Goal: Task Accomplishment & Management: Use online tool/utility

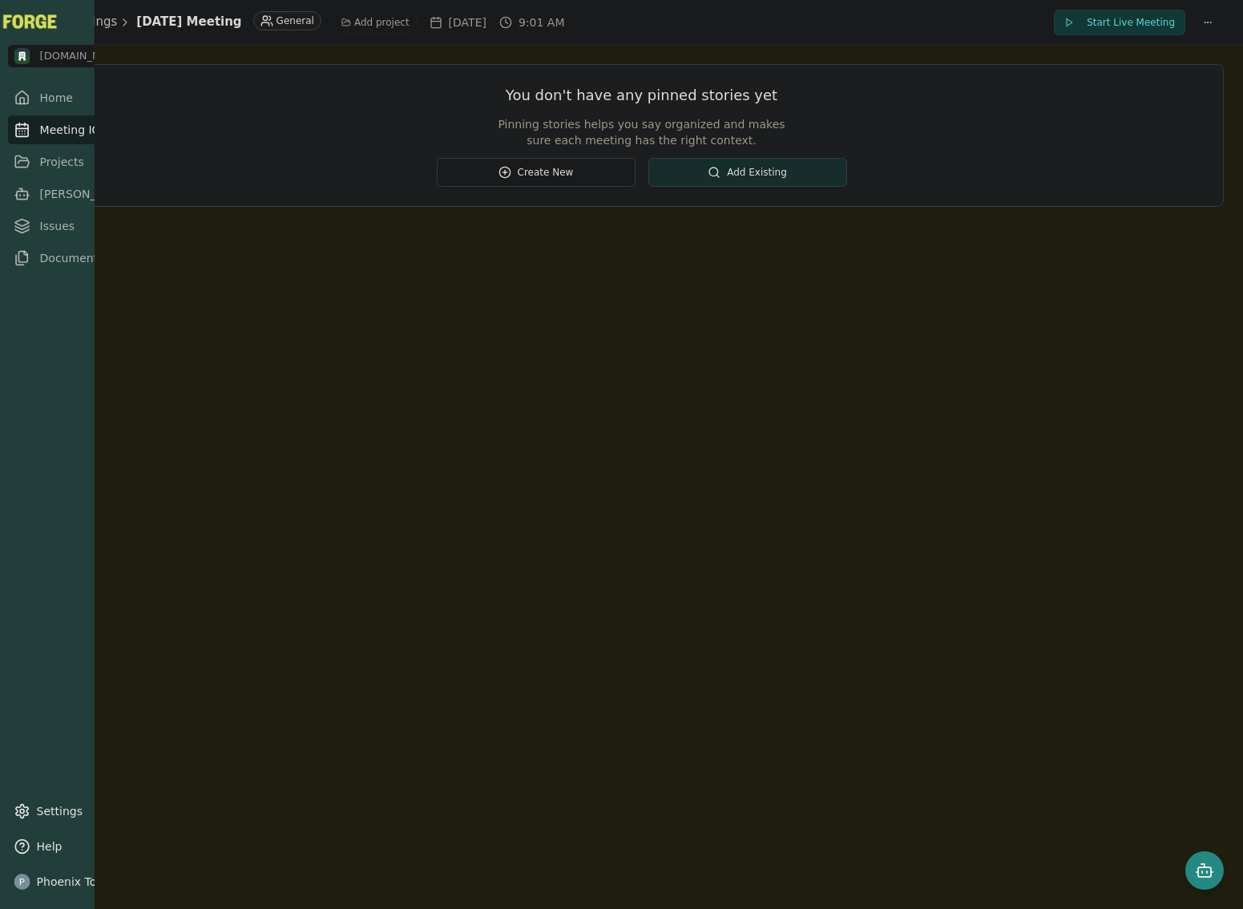
click at [22, 138] on link "Meeting IQ" at bounding box center [89, 129] width 163 height 29
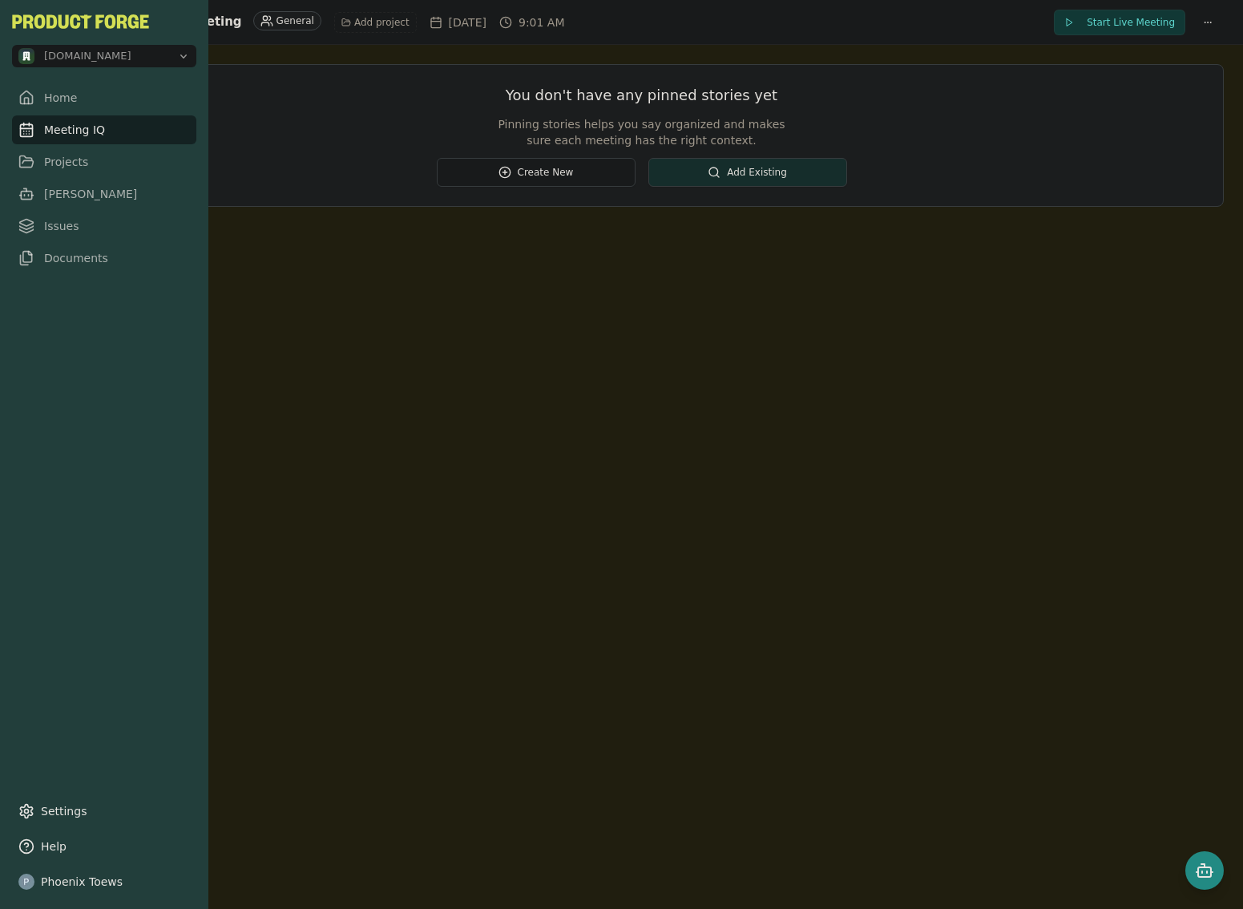
click at [39, 135] on link "Meeting IQ" at bounding box center [104, 129] width 184 height 29
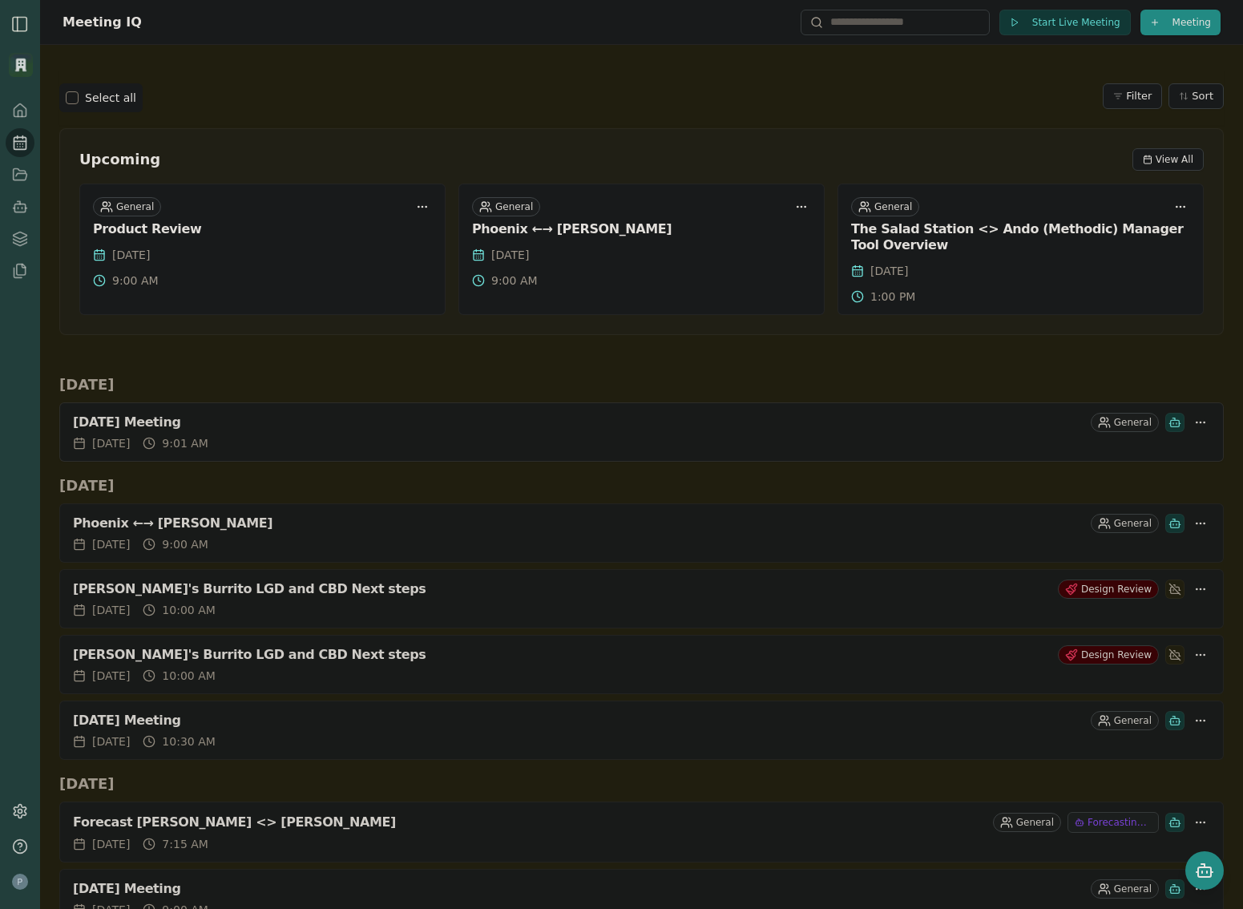
click at [232, 424] on div "[DATE] Meeting" at bounding box center [578, 422] width 1011 height 16
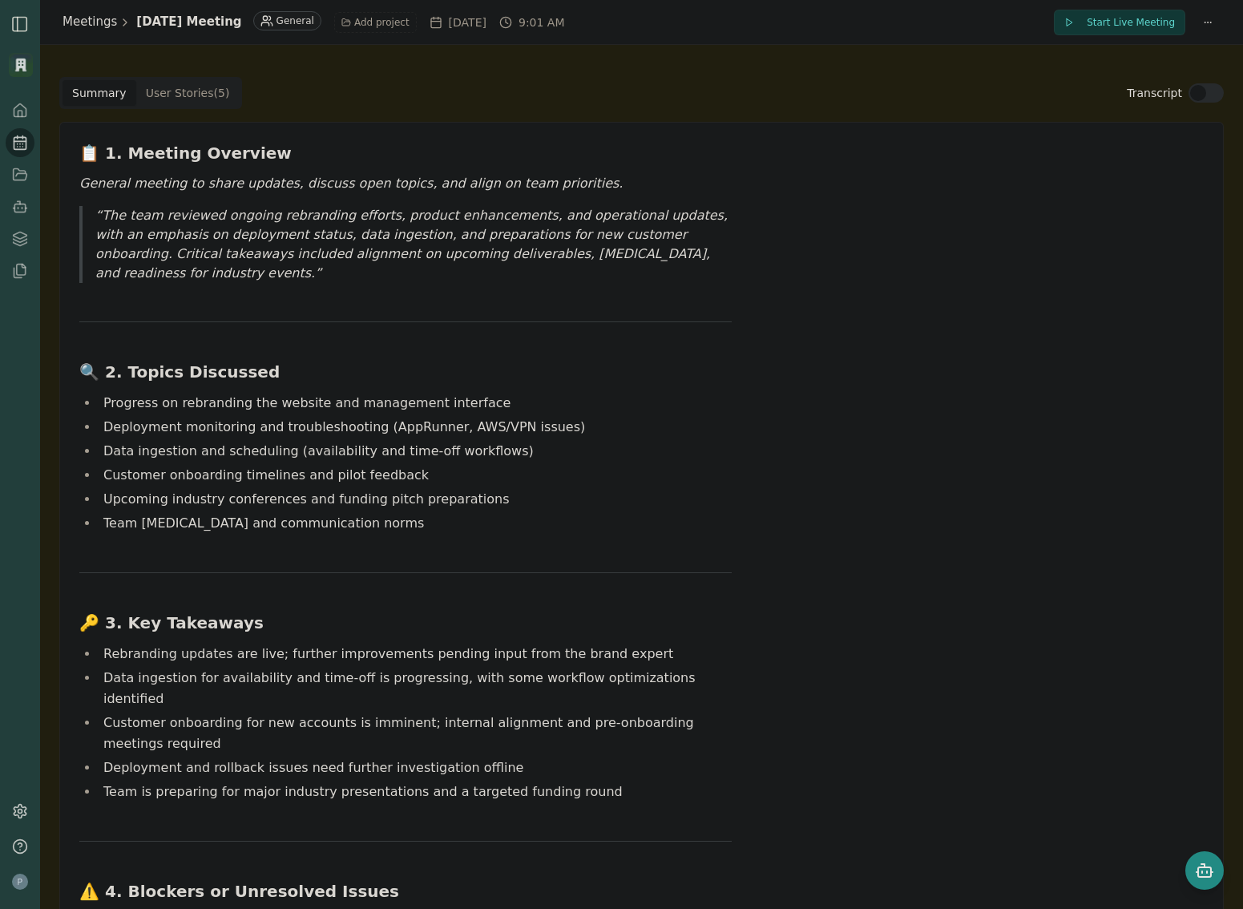
click at [93, 26] on link "Meetings" at bounding box center [89, 22] width 54 height 18
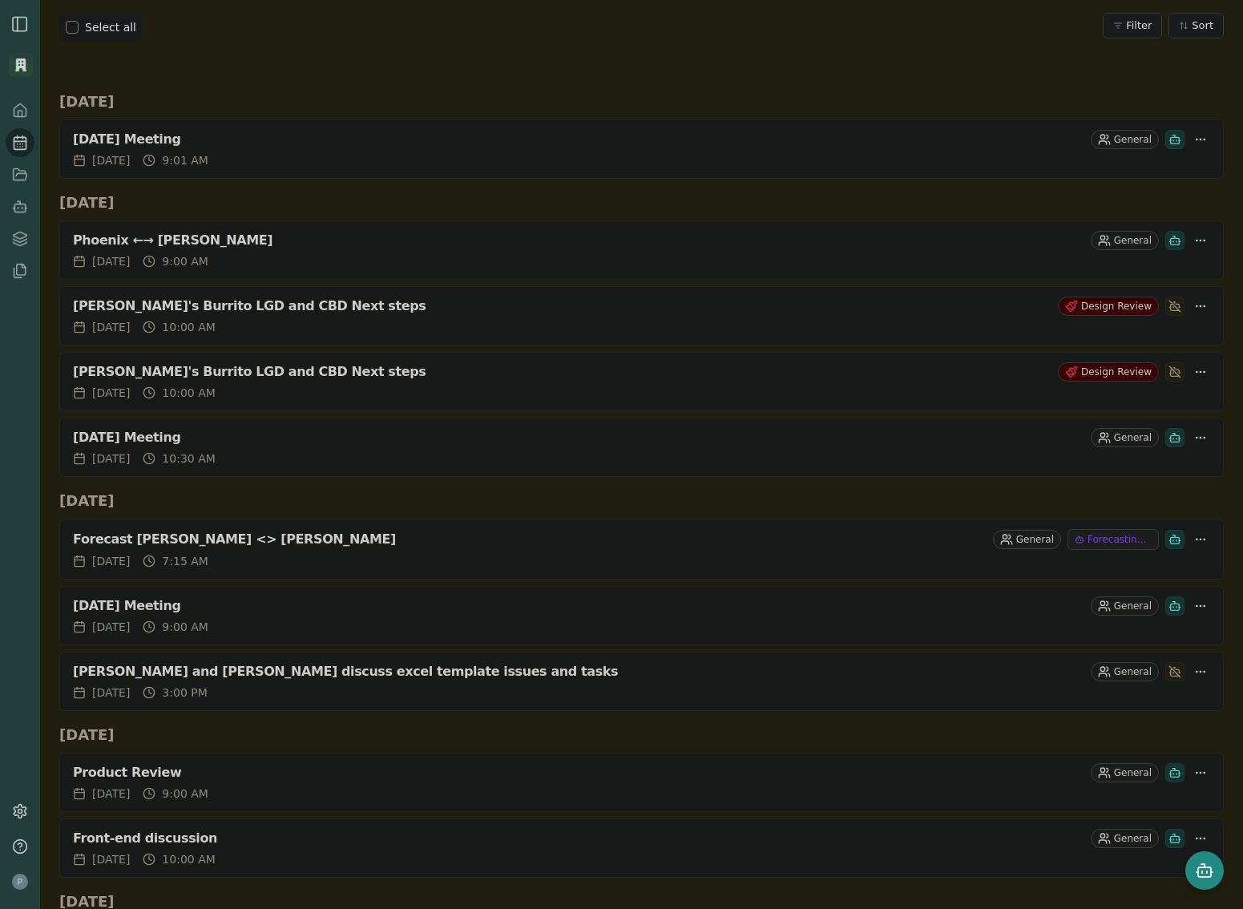
scroll to position [327, 0]
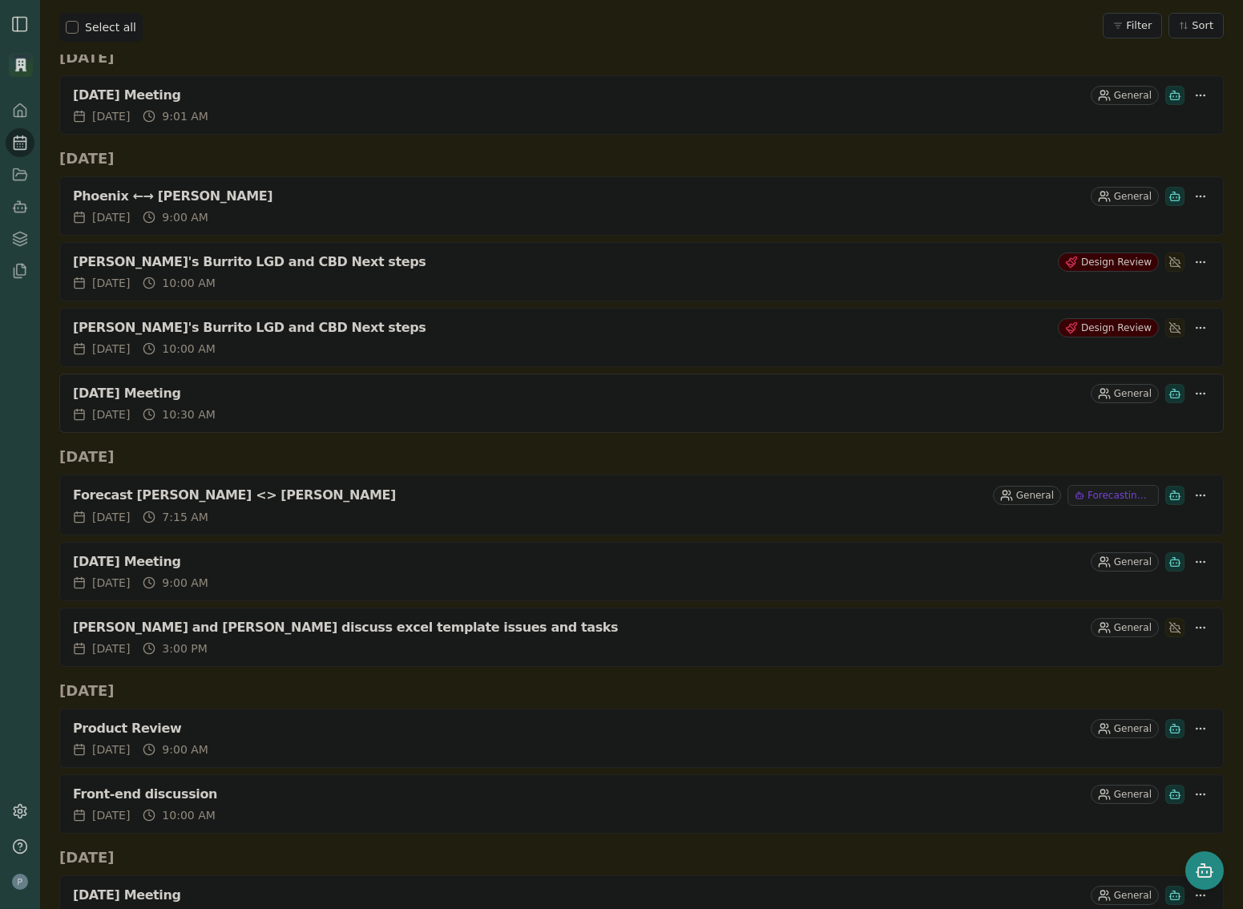
click at [213, 386] on div "[DATE] Meeting" at bounding box center [578, 393] width 1011 height 16
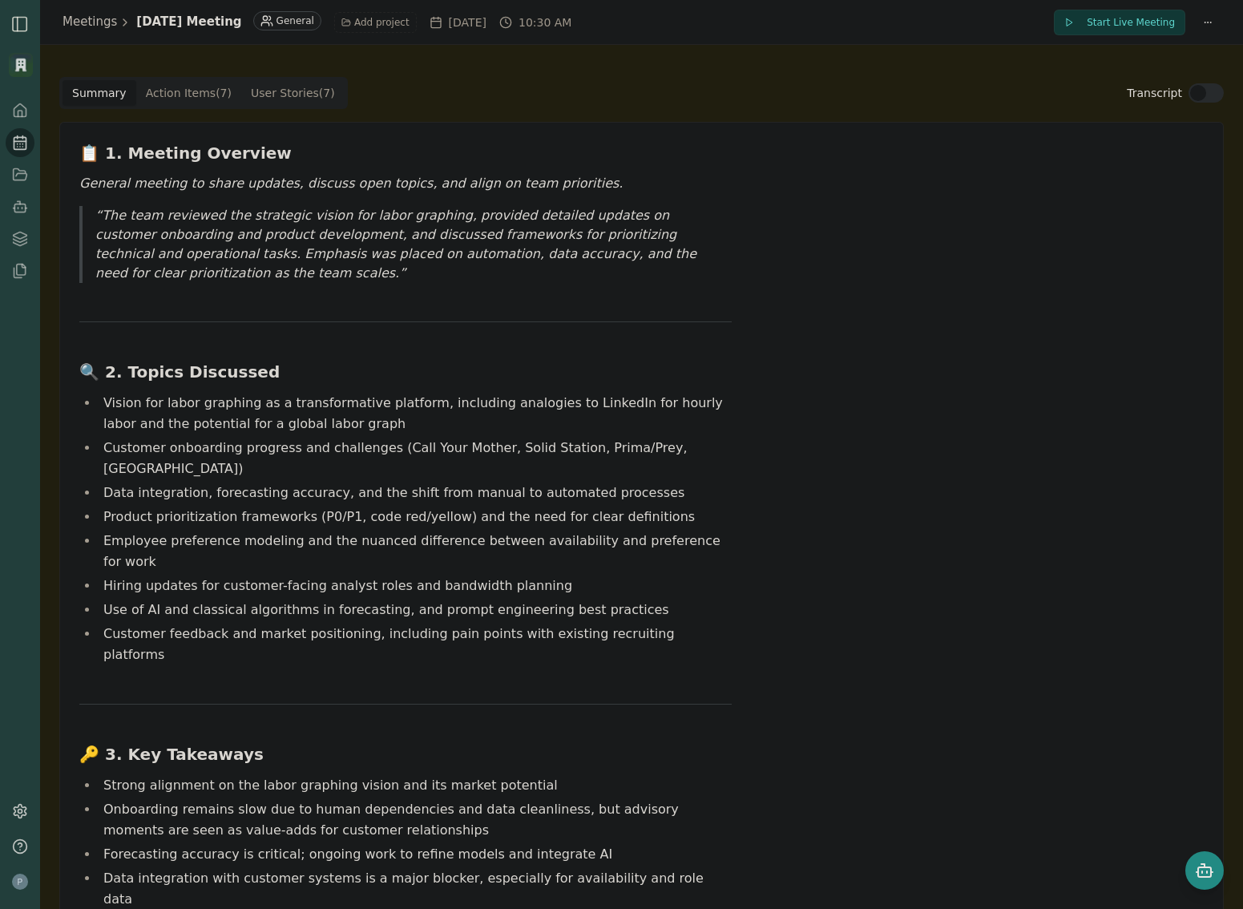
click at [1200, 91] on button "Transcript" at bounding box center [1205, 92] width 35 height 19
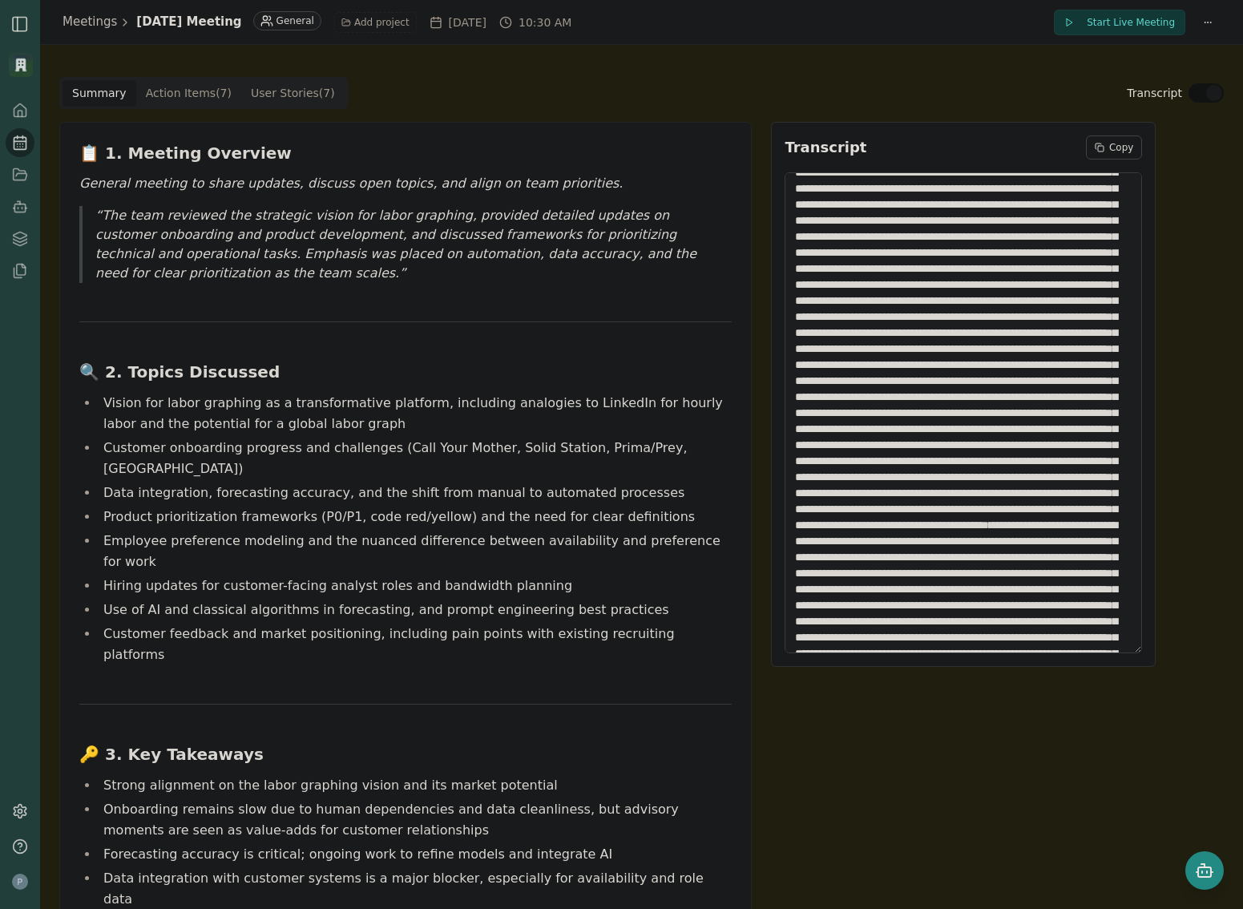
scroll to position [6214, 0]
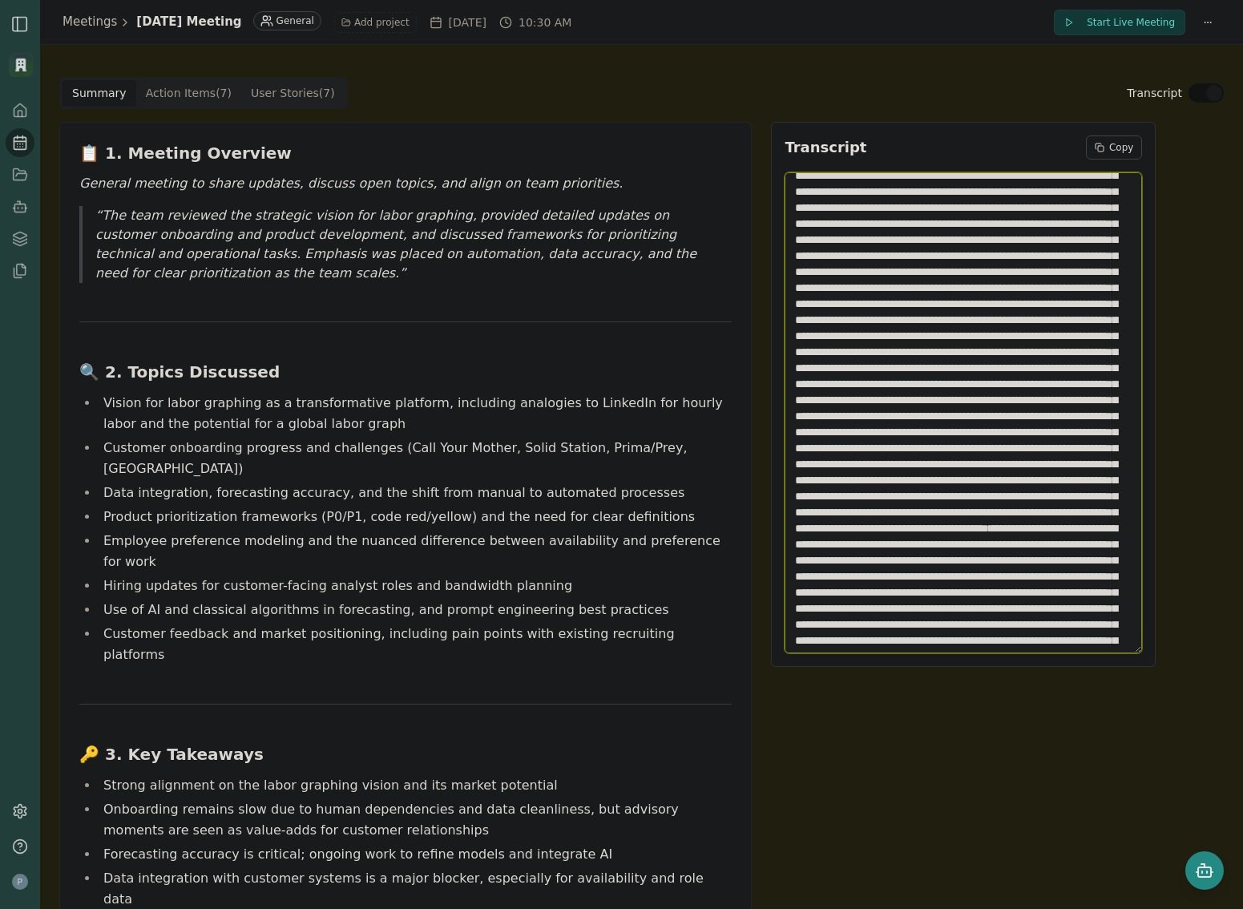
click at [885, 352] on textarea "Edit Transcript" at bounding box center [962, 412] width 357 height 481
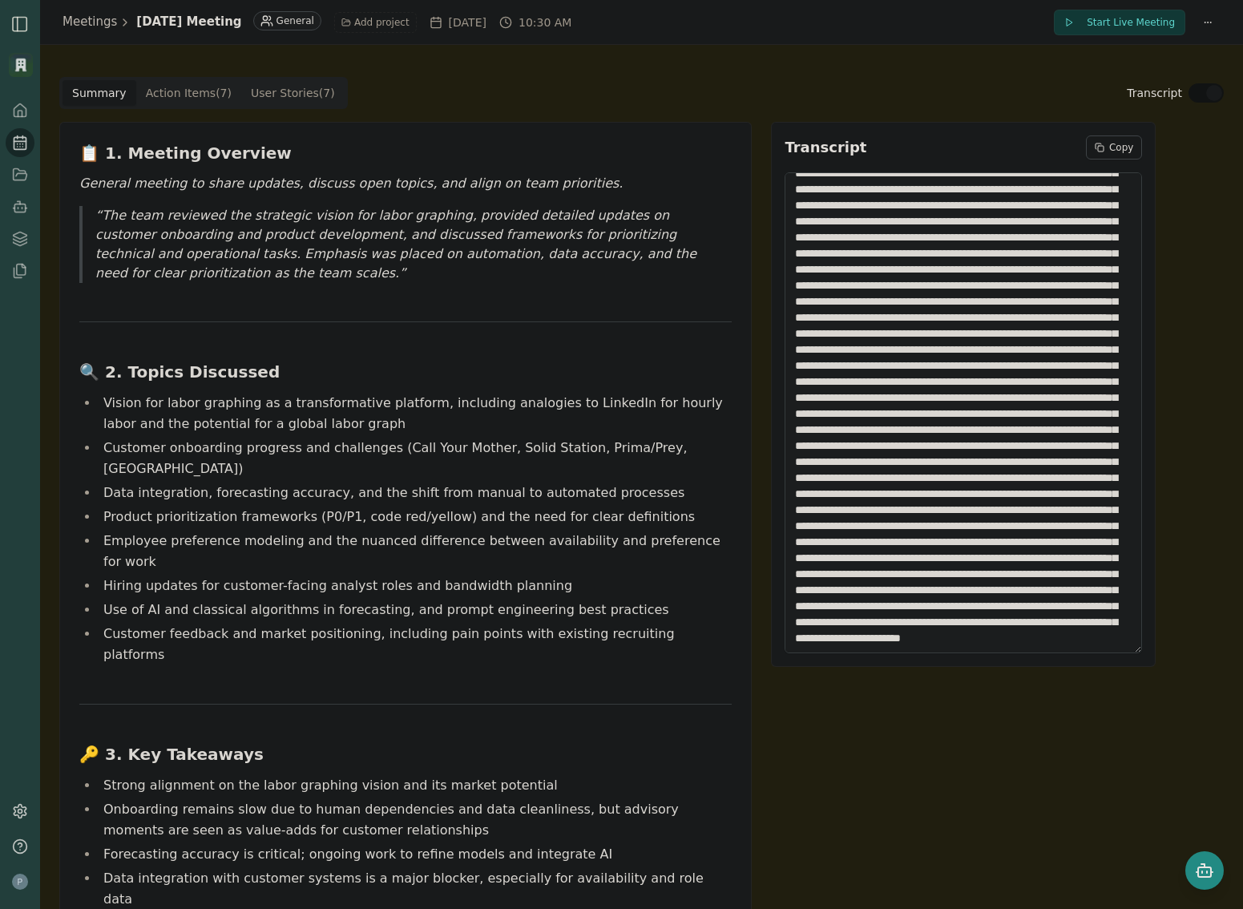
scroll to position [15987, 0]
click at [24, 139] on link "Meeting IQ" at bounding box center [82, 129] width 153 height 29
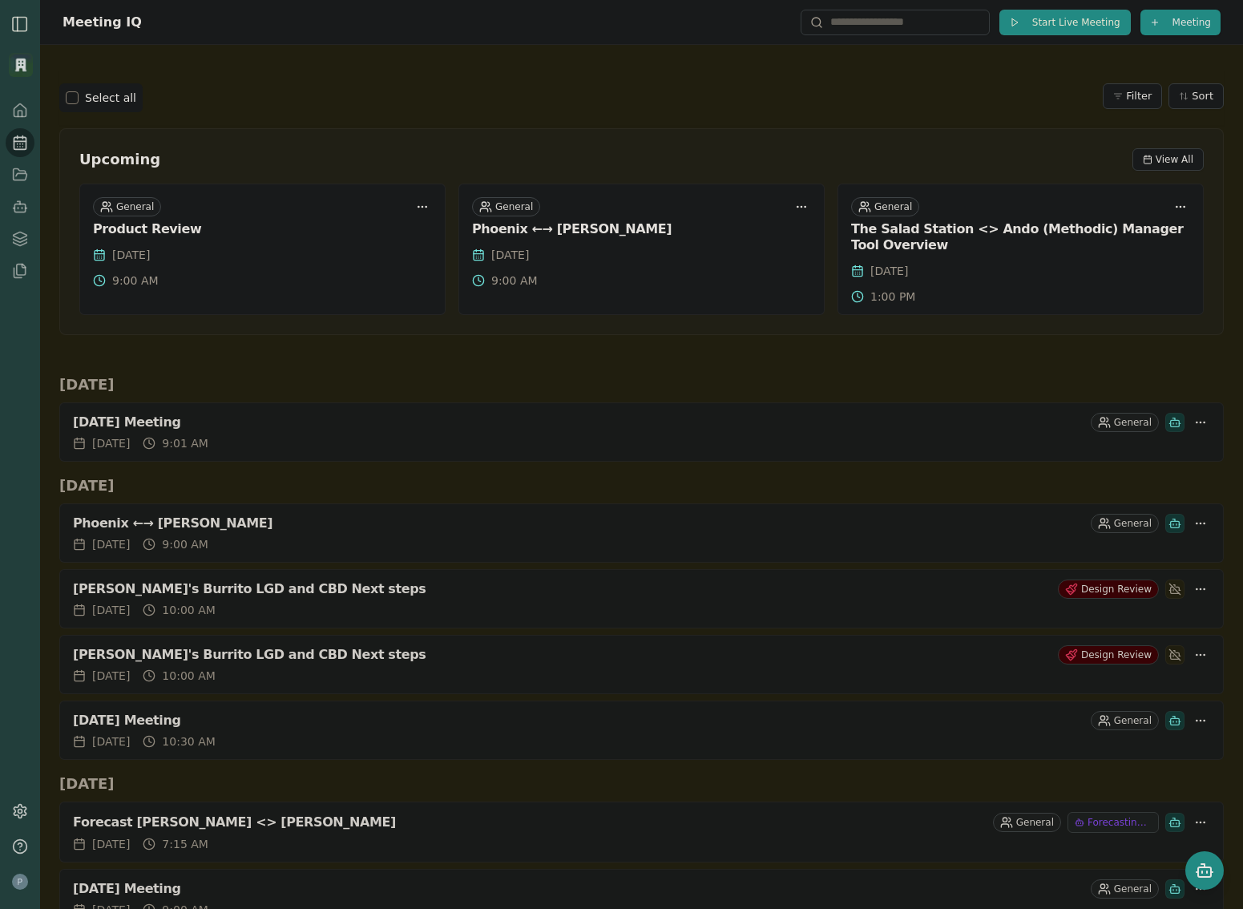
click at [1006, 26] on button "Start Live Meeting" at bounding box center [1064, 23] width 131 height 26
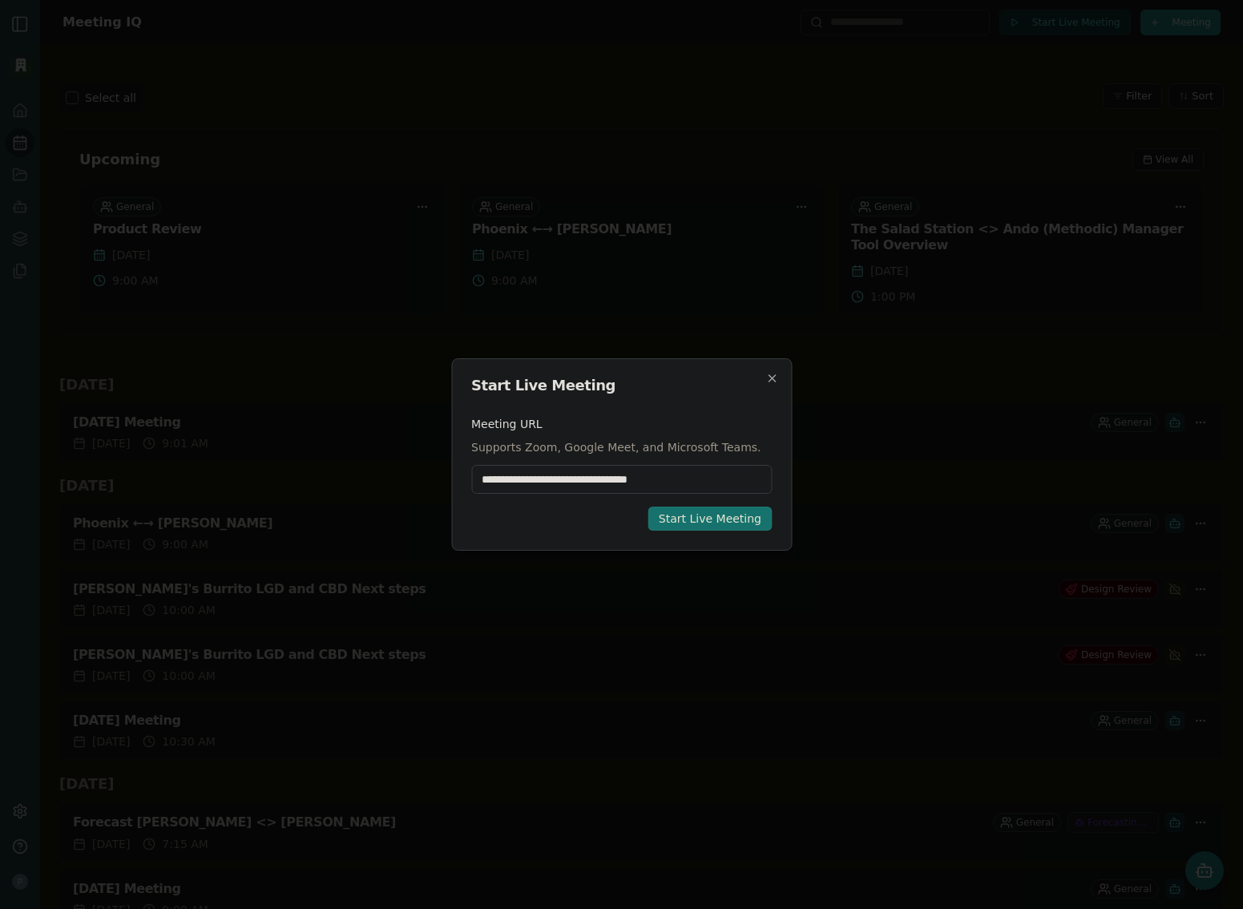
type input "**********"
click at [705, 519] on div "Start Live Meeting" at bounding box center [710, 518] width 103 height 16
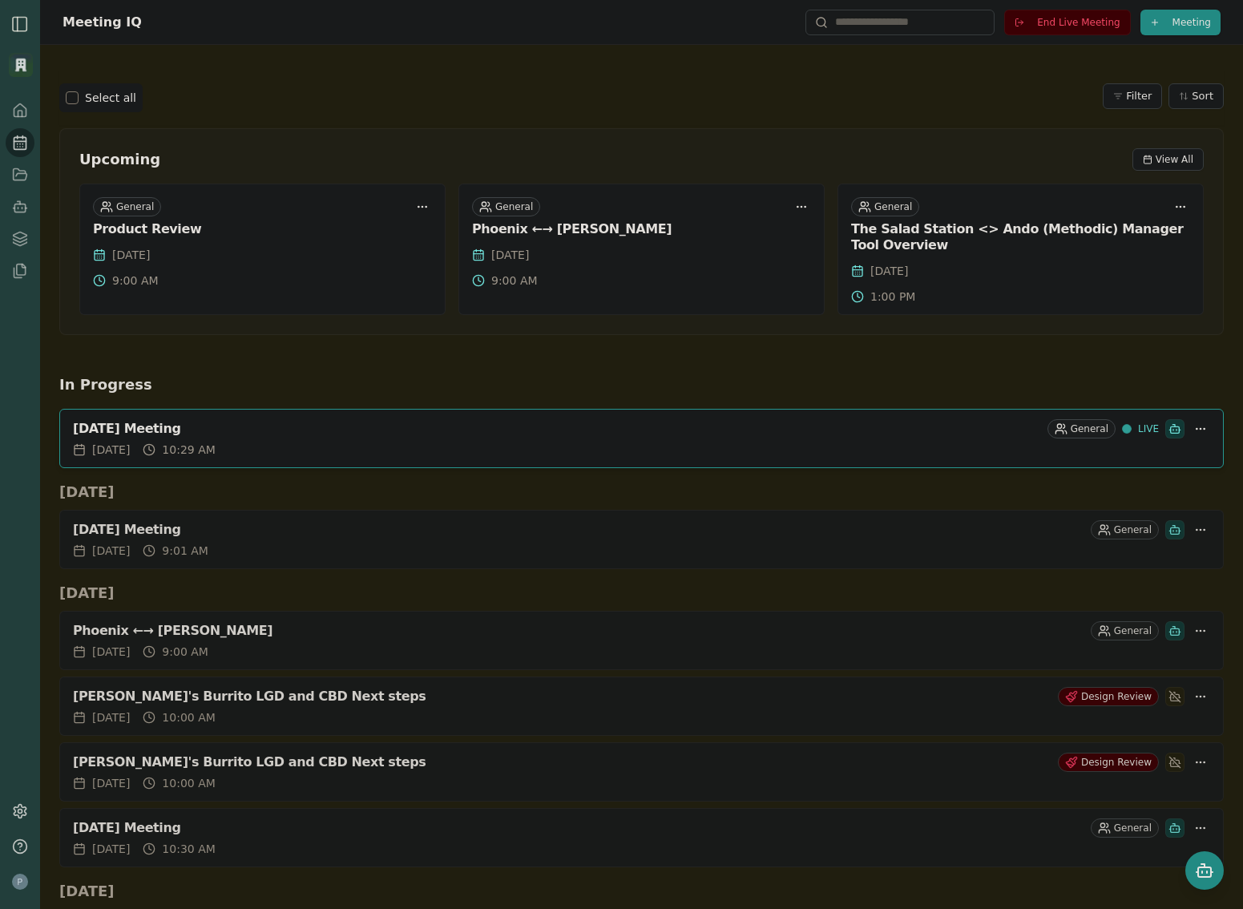
click at [771, 379] on h2 "In Progress" at bounding box center [641, 384] width 1164 height 22
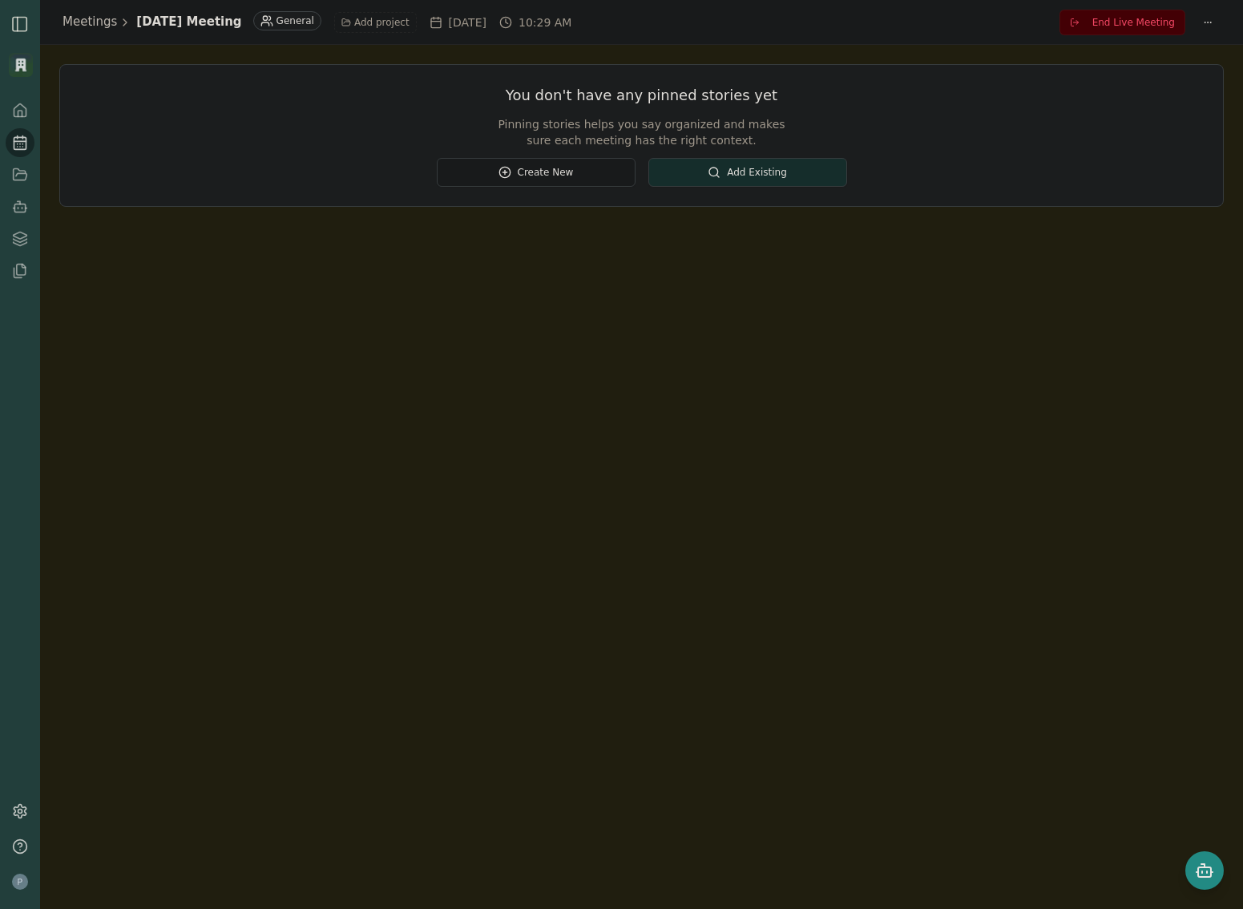
click at [1115, 24] on span "End Live Meeting" at bounding box center [1133, 22] width 83 height 13
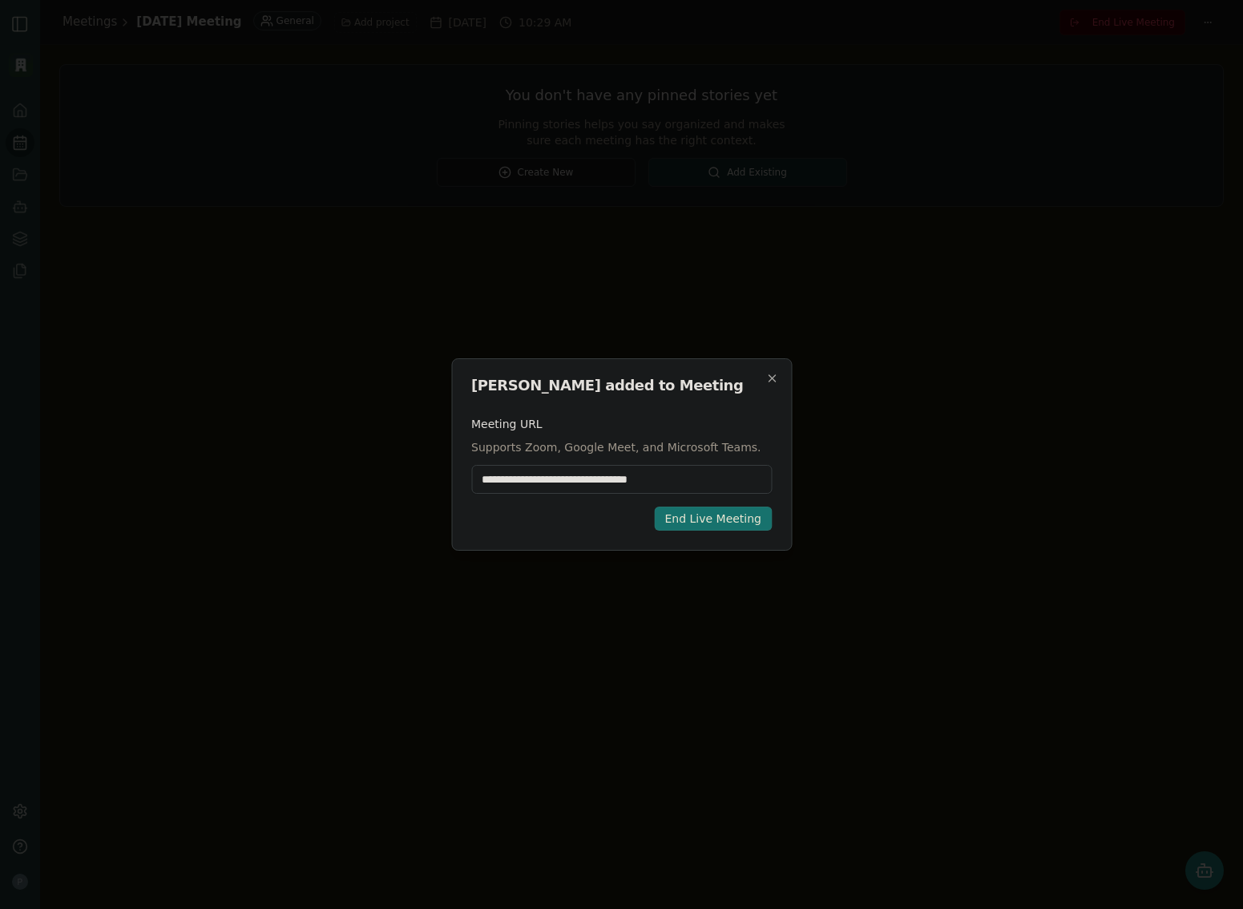
click at [733, 522] on div "End Live Meeting" at bounding box center [712, 518] width 97 height 16
click at [750, 522] on div "End Live Meeting" at bounding box center [712, 518] width 97 height 16
click at [768, 381] on icon "button" at bounding box center [771, 378] width 13 height 13
